Goal: Information Seeking & Learning: Learn about a topic

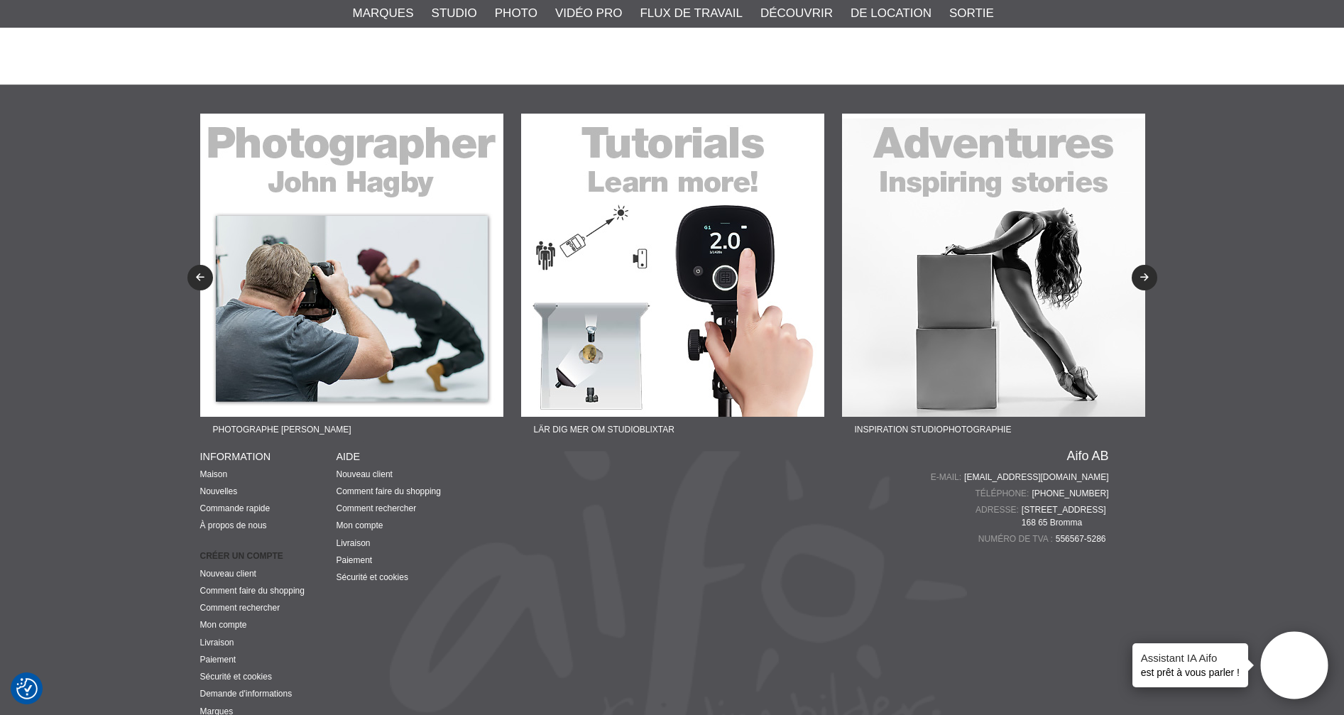
scroll to position [3599, 0]
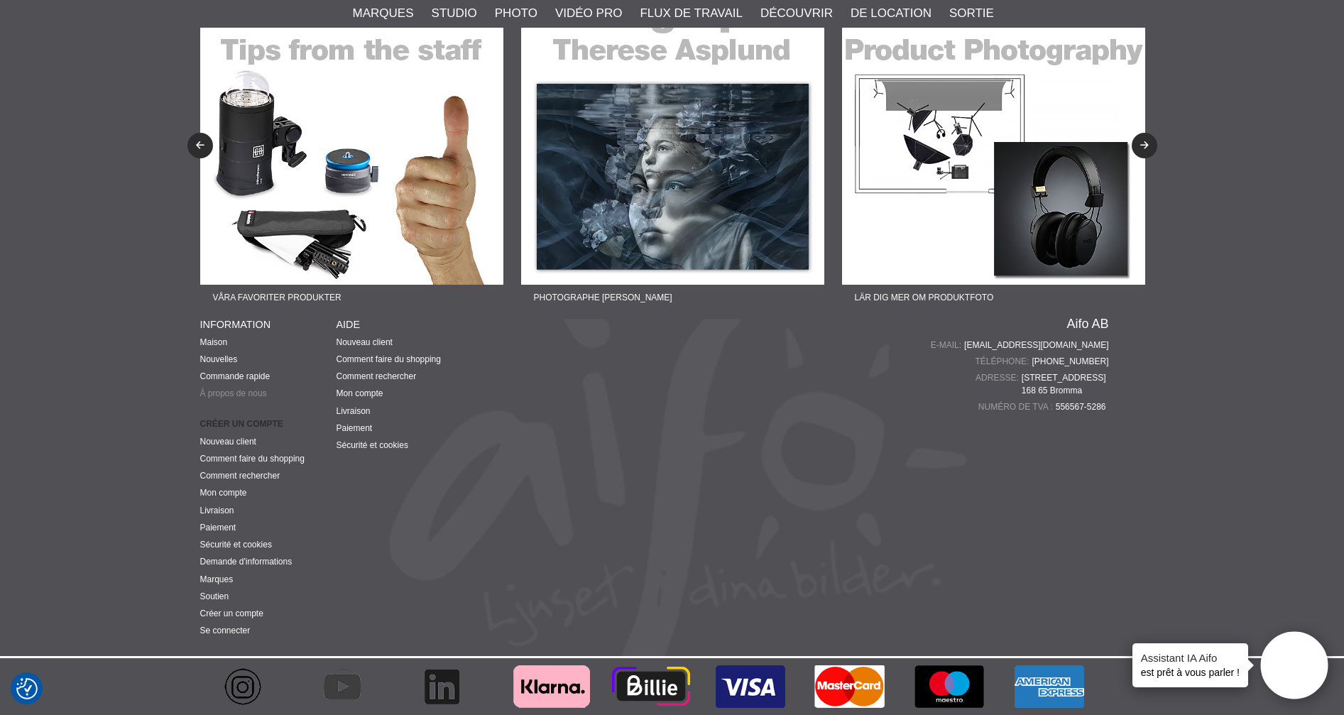
click at [243, 396] on font "À propos de nous" at bounding box center [233, 393] width 67 height 10
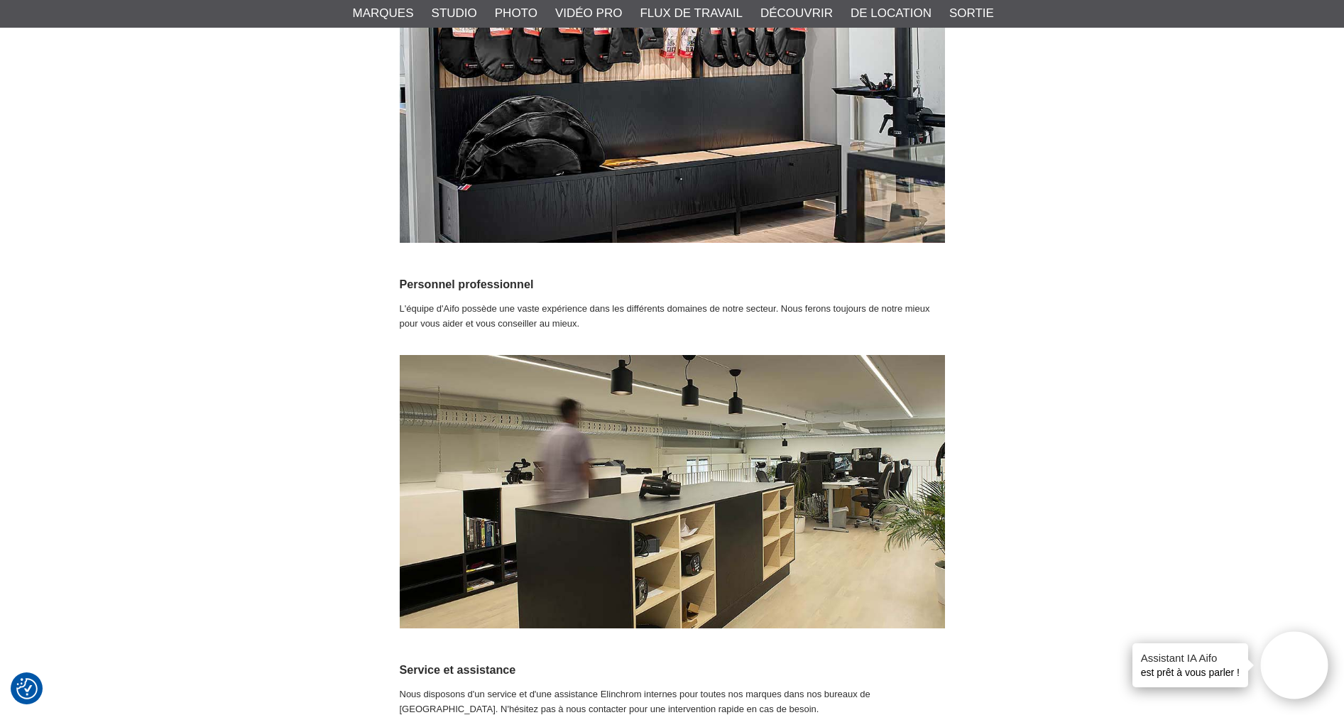
scroll to position [1917, 0]
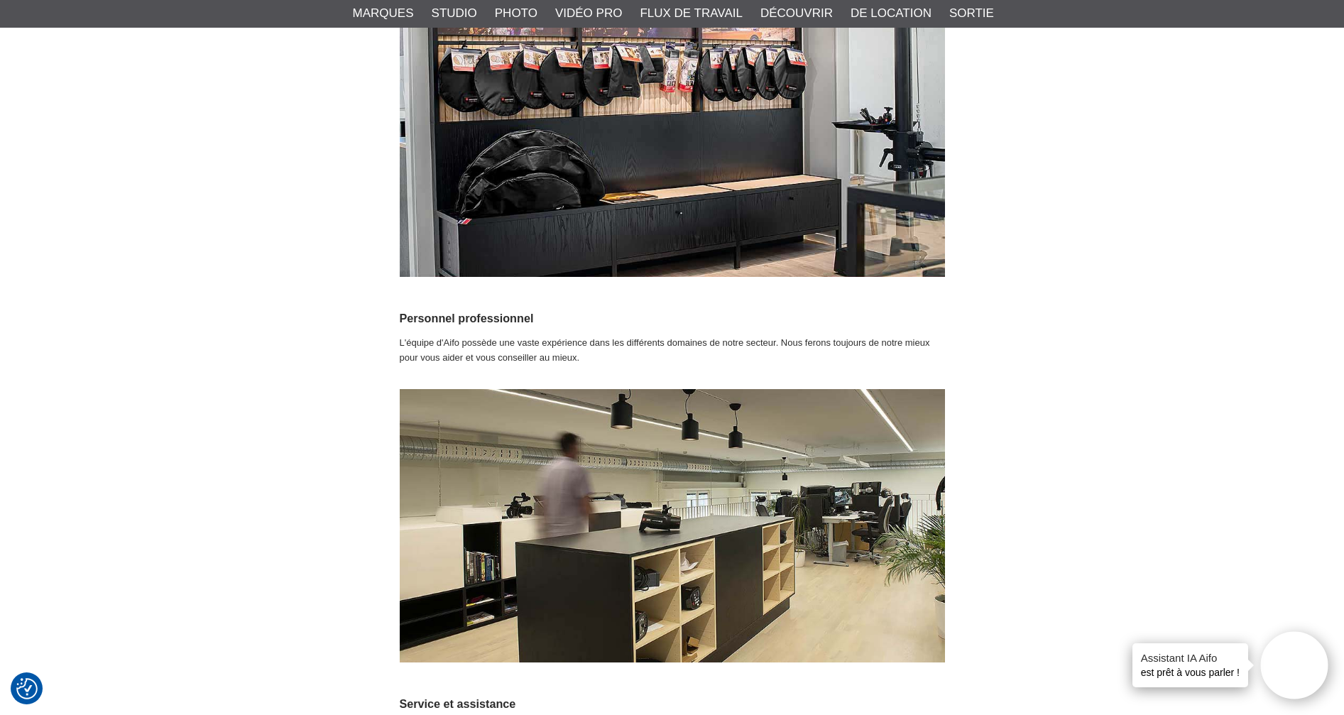
click at [264, 156] on div "À PROPOS D'AIFO AB Forts de plus de 30 ans d'expérience en tant que spécialiste…" at bounding box center [672, 277] width 944 height 4079
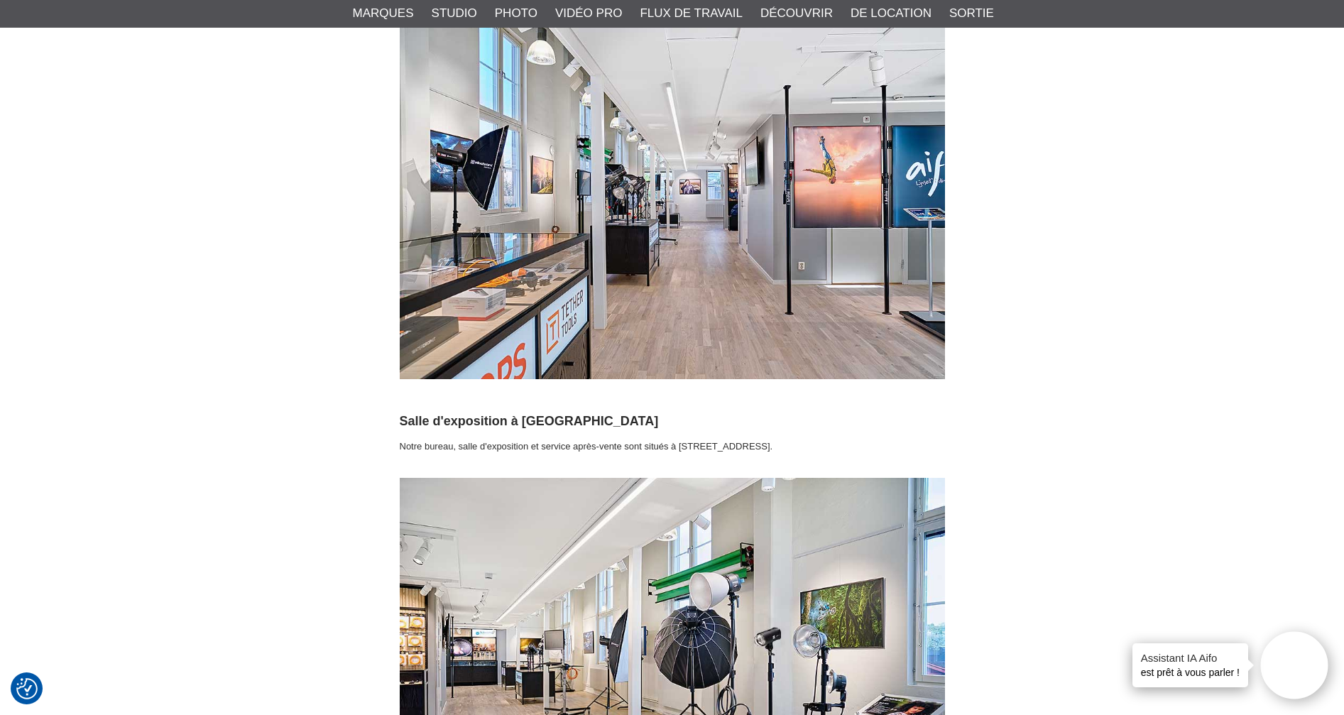
scroll to position [0, 0]
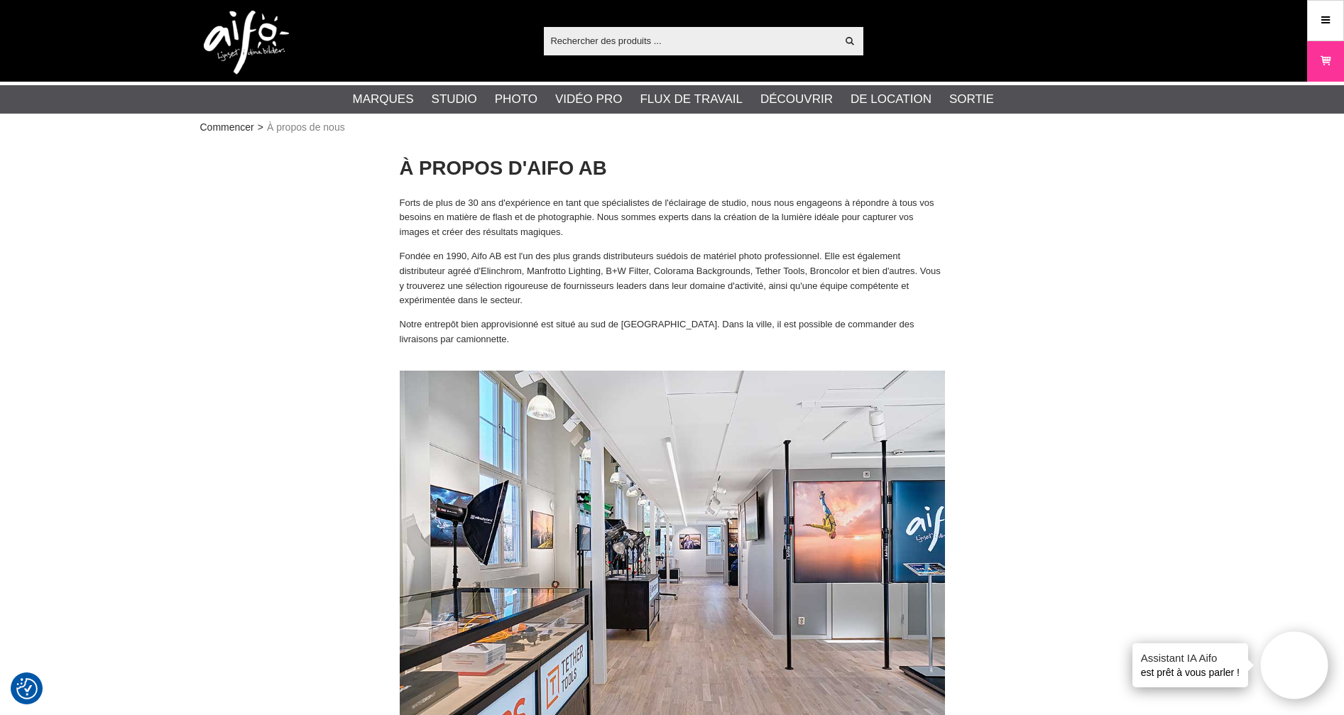
click at [256, 24] on img at bounding box center [246, 43] width 85 height 64
